Goal: Task Accomplishment & Management: Manage account settings

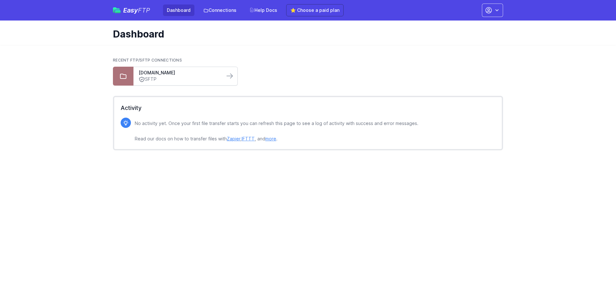
click at [186, 79] on link "SFTP" at bounding box center [179, 79] width 81 height 7
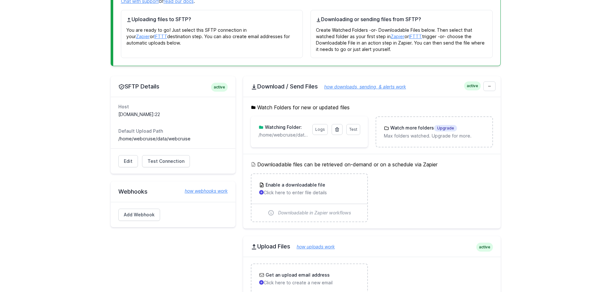
scroll to position [160, 0]
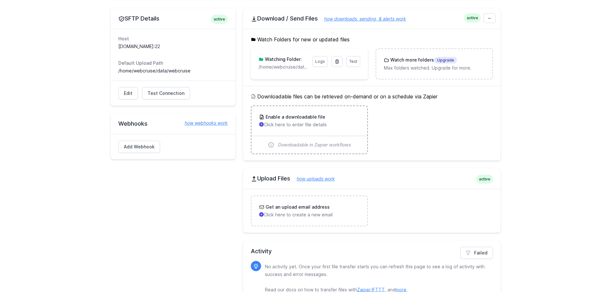
click at [305, 125] on p "Click here to enter file details" at bounding box center [309, 125] width 100 height 6
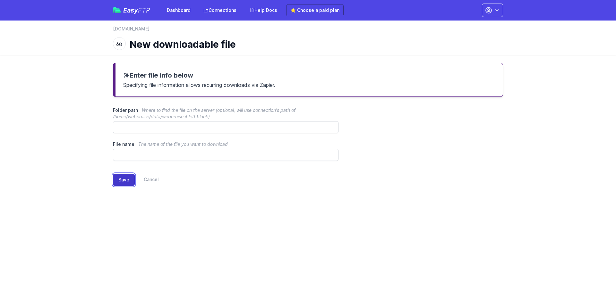
click at [115, 178] on button "Save" at bounding box center [124, 180] width 22 height 12
click at [206, 204] on html "Easy FTP Dashboard Connections Help Docs ⭐ Choose a paid plan Account Settings …" at bounding box center [308, 102] width 616 height 204
drag, startPoint x: 225, startPoint y: 199, endPoint x: 165, endPoint y: 174, distance: 65.2
click at [165, 174] on div "Enter file info below Specifying file information allows recurring downloads vi…" at bounding box center [308, 129] width 411 height 149
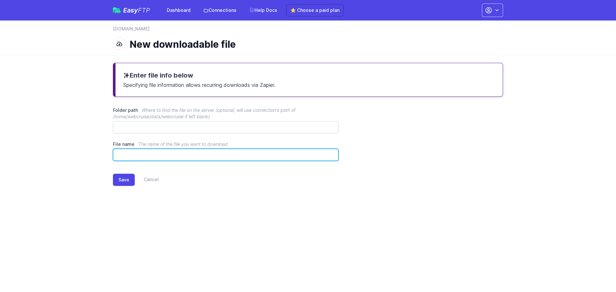
click at [143, 154] on input "File name The name of the file you want to download" at bounding box center [226, 155] width 226 height 12
type input "*"
type input "********"
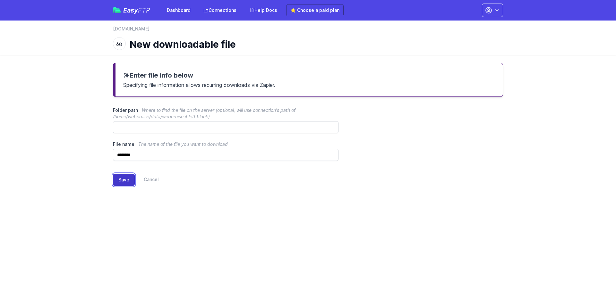
click at [124, 180] on button "Save" at bounding box center [124, 180] width 22 height 12
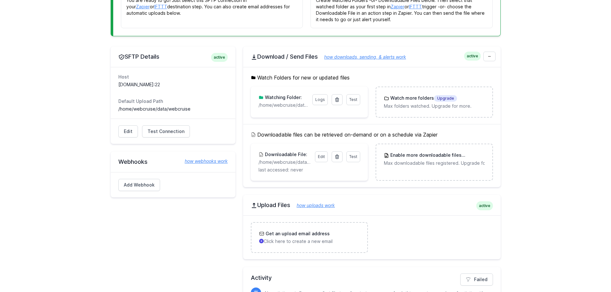
scroll to position [160, 0]
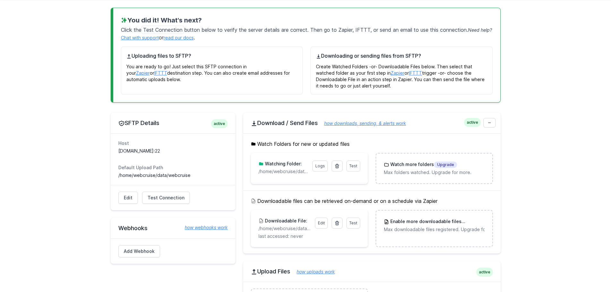
scroll to position [64, 0]
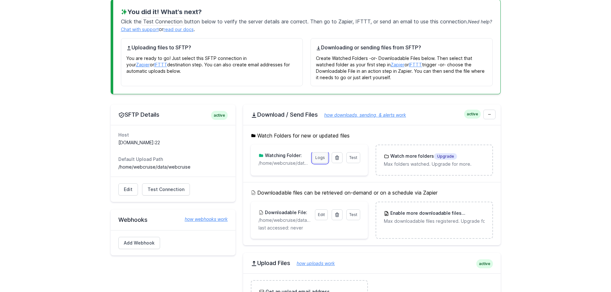
click at [324, 159] on link "Logs" at bounding box center [320, 157] width 15 height 11
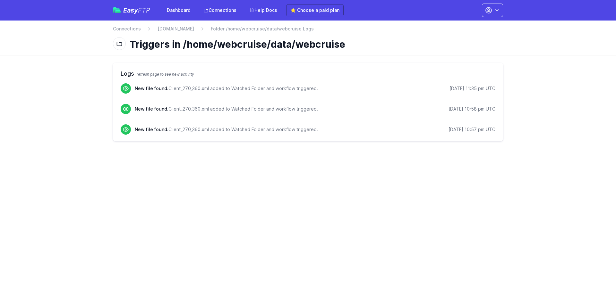
click at [119, 44] on icon at bounding box center [119, 44] width 6 height 6
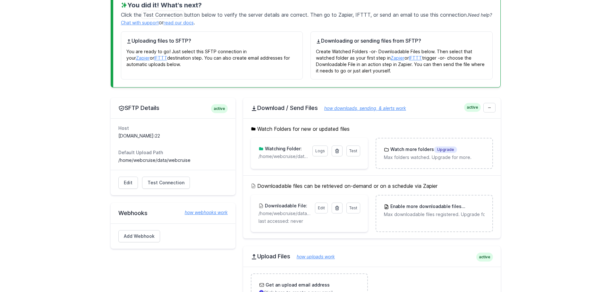
scroll to position [64, 0]
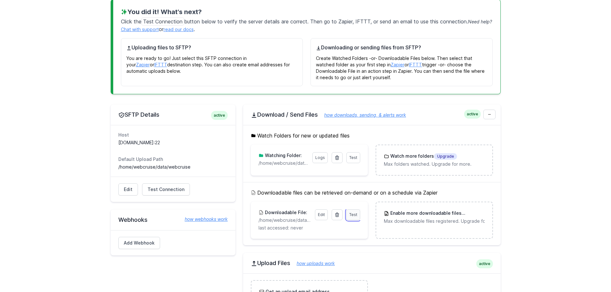
click at [353, 216] on span "Test" at bounding box center [354, 214] width 8 height 5
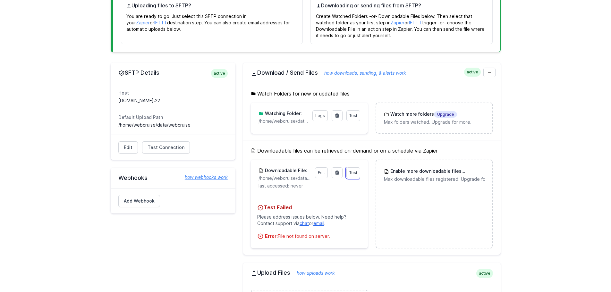
scroll to position [96, 0]
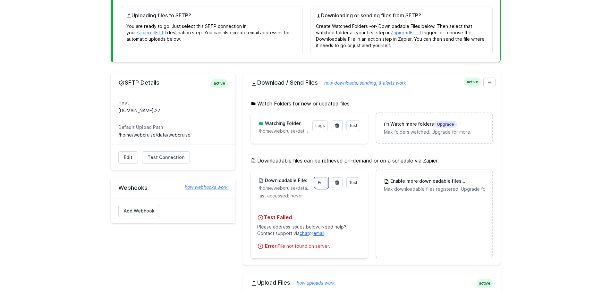
click at [323, 183] on link "Edit" at bounding box center [321, 182] width 13 height 11
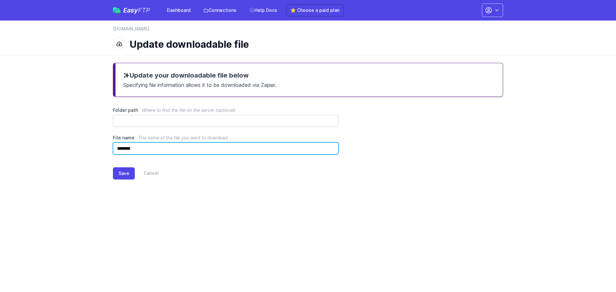
drag, startPoint x: 163, startPoint y: 145, endPoint x: 92, endPoint y: 149, distance: 71.0
click at [92, 149] on main "Update your downloadable file below Specifying file information allows it to be…" at bounding box center [308, 126] width 616 height 143
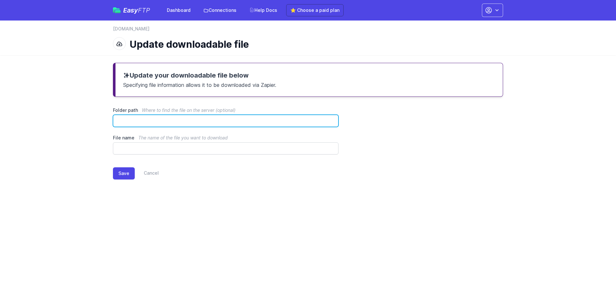
click at [175, 118] on input "Folder path Where to find the file on the server (optional)" at bounding box center [226, 121] width 226 height 12
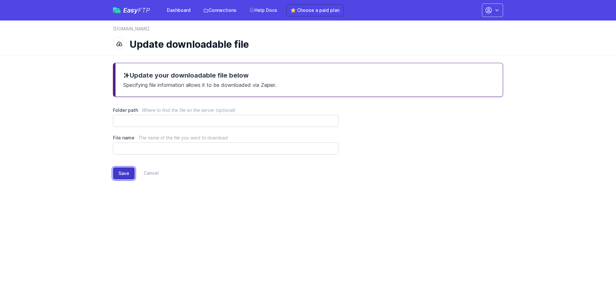
click at [130, 174] on button "Save" at bounding box center [124, 174] width 22 height 12
click at [167, 183] on div "Save Cancel" at bounding box center [308, 172] width 390 height 35
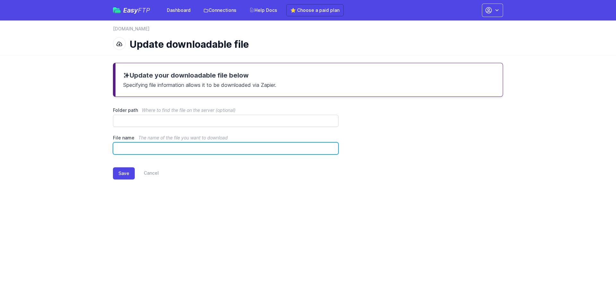
click at [149, 150] on input "File name The name of the file you want to download" at bounding box center [226, 149] width 226 height 12
type input "*****"
click at [113, 168] on button "Save" at bounding box center [124, 174] width 22 height 12
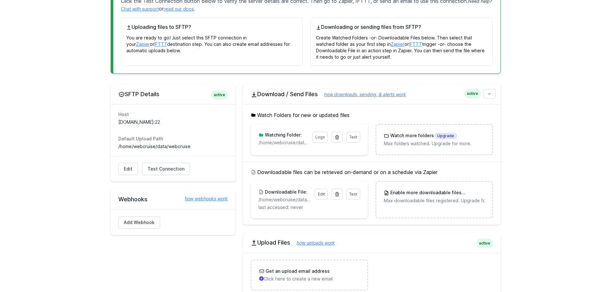
scroll to position [96, 0]
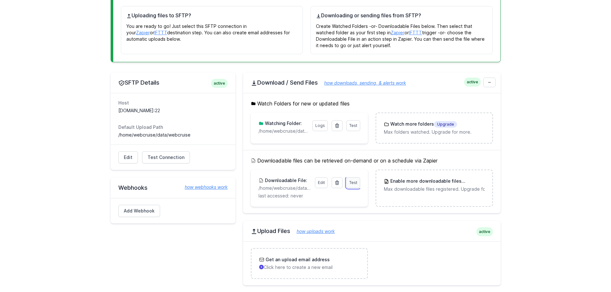
click at [352, 184] on span "Test" at bounding box center [354, 182] width 8 height 5
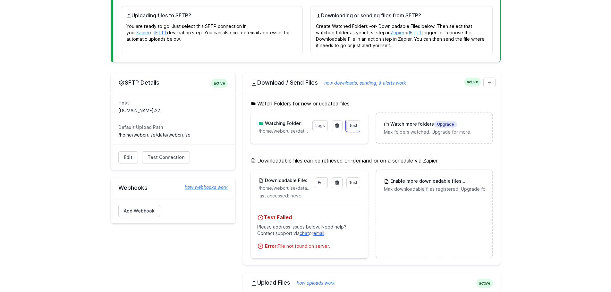
click at [354, 128] on span "Test" at bounding box center [354, 125] width 8 height 5
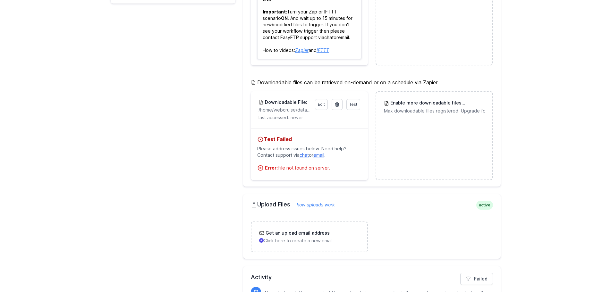
scroll to position [321, 0]
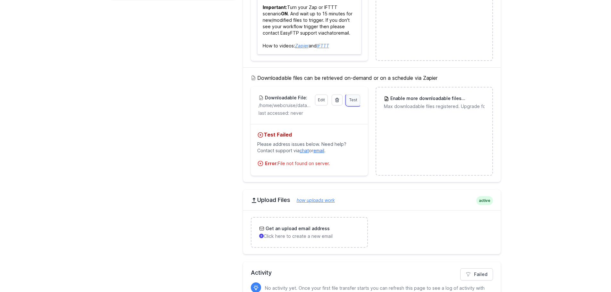
click at [356, 103] on link "Test" at bounding box center [354, 100] width 14 height 11
click at [324, 102] on link "Edit" at bounding box center [321, 100] width 13 height 11
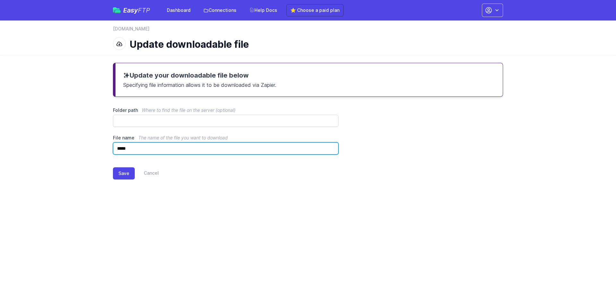
drag, startPoint x: 168, startPoint y: 150, endPoint x: 100, endPoint y: 149, distance: 67.7
click at [100, 149] on main "Update your downloadable file below Specifying file information allows it to be…" at bounding box center [308, 126] width 616 height 143
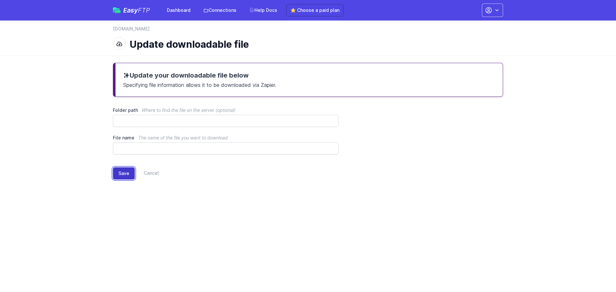
click at [123, 178] on button "Save" at bounding box center [124, 174] width 22 height 12
click at [192, 176] on div "Save Cancel" at bounding box center [308, 174] width 390 height 12
click at [145, 171] on link "Cancel" at bounding box center [147, 174] width 24 height 12
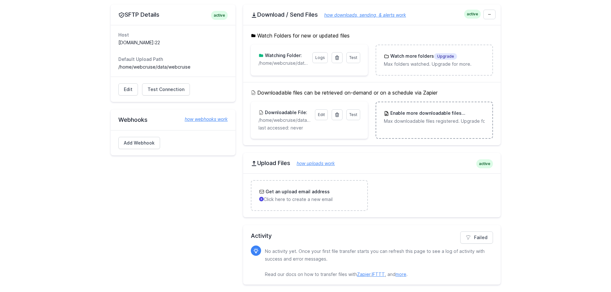
scroll to position [165, 0]
click at [334, 163] on link "how uploads work" at bounding box center [312, 162] width 45 height 5
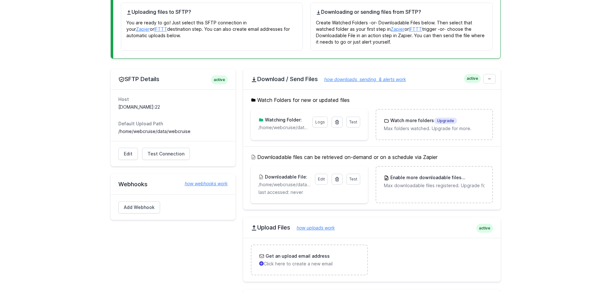
scroll to position [100, 0]
click at [339, 182] on link at bounding box center [337, 178] width 11 height 11
click at [319, 178] on link "Edit" at bounding box center [321, 178] width 13 height 11
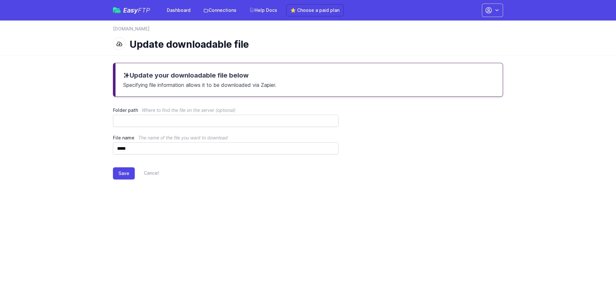
click at [216, 84] on p "Specifying file information allows it to be downloaded via Zapier." at bounding box center [309, 84] width 372 height 9
click at [315, 81] on p "Specifying file information allows it to be downloaded via Zapier." at bounding box center [309, 84] width 372 height 9
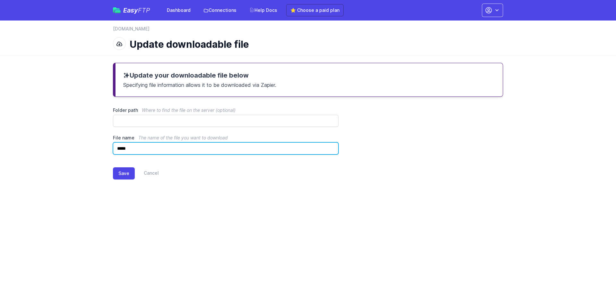
drag, startPoint x: 139, startPoint y: 153, endPoint x: 78, endPoint y: 153, distance: 61.0
click at [78, 153] on main "Update your downloadable file below Specifying file information allows it to be…" at bounding box center [308, 126] width 616 height 143
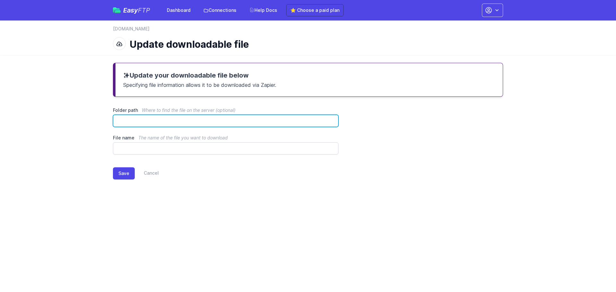
click at [142, 124] on input "Folder path Where to find the file on the server (optional)" at bounding box center [226, 121] width 226 height 12
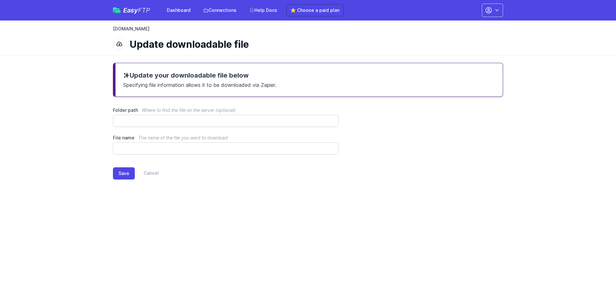
click at [134, 30] on link "[DOMAIN_NAME]" at bounding box center [131, 29] width 37 height 6
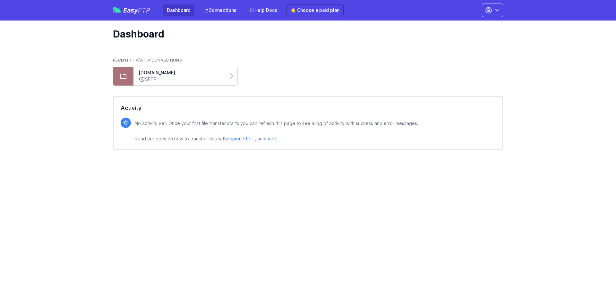
click at [180, 81] on link "SFTP" at bounding box center [179, 79] width 81 height 7
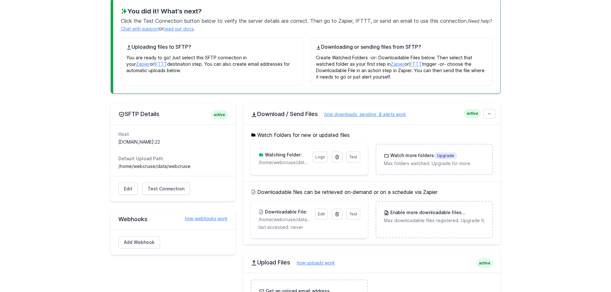
scroll to position [96, 0]
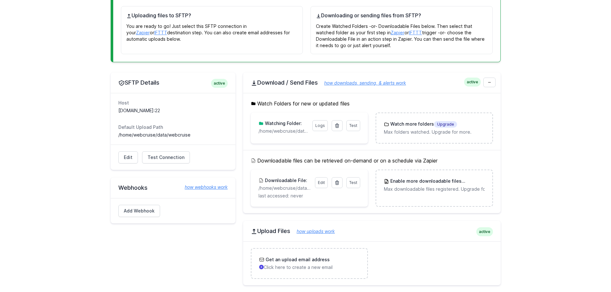
drag, startPoint x: 189, startPoint y: 137, endPoint x: 113, endPoint y: 138, distance: 76.1
click at [113, 138] on div "Host [DOMAIN_NAME]:22 Default Upload Path /home/webcruise/data/webcruise" at bounding box center [173, 119] width 125 height 52
copy dd "/home/webcruise/data/webcruise"
click at [320, 185] on link "Edit" at bounding box center [321, 182] width 13 height 11
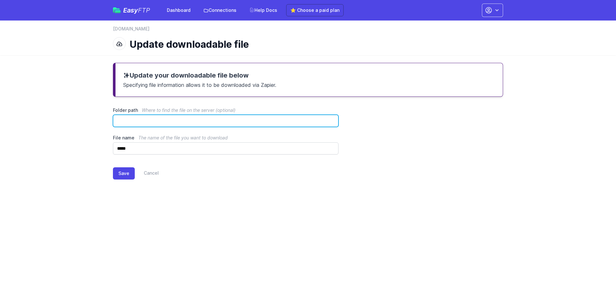
click at [161, 120] on input "Folder path Where to find the file on the server (optional)" at bounding box center [226, 121] width 226 height 12
paste input "**********"
drag, startPoint x: 194, startPoint y: 123, endPoint x: 176, endPoint y: 149, distance: 31.6
click at [177, 145] on div "**********" at bounding box center [308, 131] width 390 height 48
type input "**********"
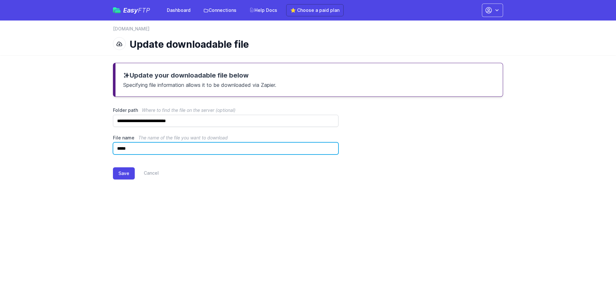
drag, startPoint x: 170, startPoint y: 150, endPoint x: 105, endPoint y: 150, distance: 65.5
click at [105, 150] on div "**********" at bounding box center [308, 126] width 411 height 143
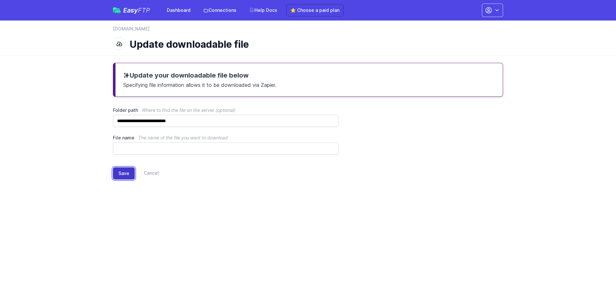
click at [120, 172] on button "Save" at bounding box center [124, 174] width 22 height 12
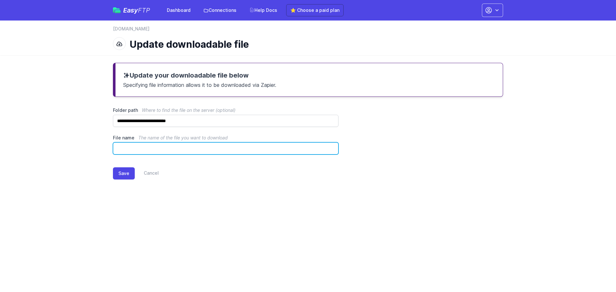
click at [133, 151] on input "File name The name of the file you want to download" at bounding box center [226, 149] width 226 height 12
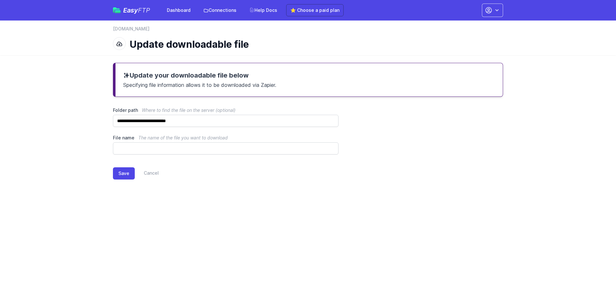
click at [243, 198] on html "Easy FTP Dashboard Connections Help Docs ⭐ Choose a paid plan Account Settings …" at bounding box center [308, 99] width 616 height 198
click at [149, 170] on link "Cancel" at bounding box center [147, 174] width 24 height 12
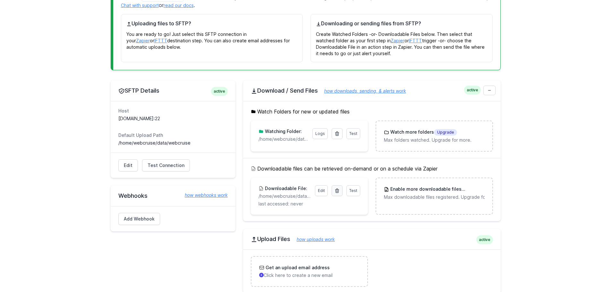
scroll to position [96, 0]
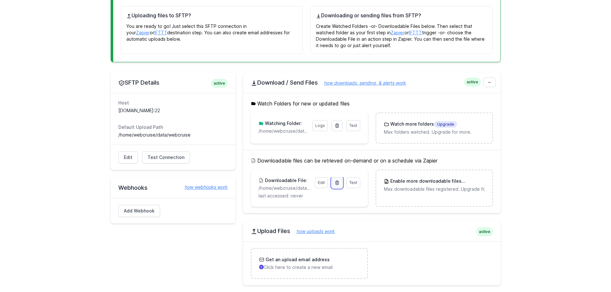
click at [340, 185] on icon at bounding box center [337, 182] width 5 height 5
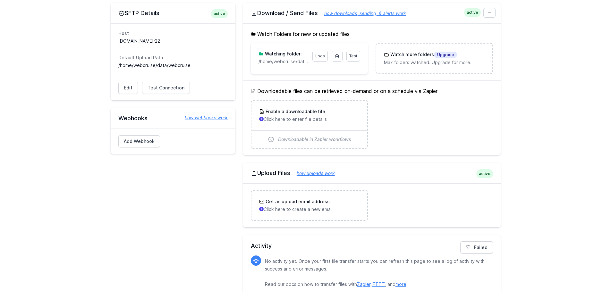
scroll to position [176, 0]
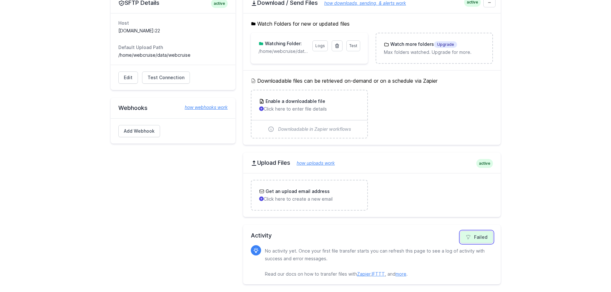
click at [482, 241] on link "Failed" at bounding box center [477, 237] width 33 height 12
